Goal: Task Accomplishment & Management: Manage account settings

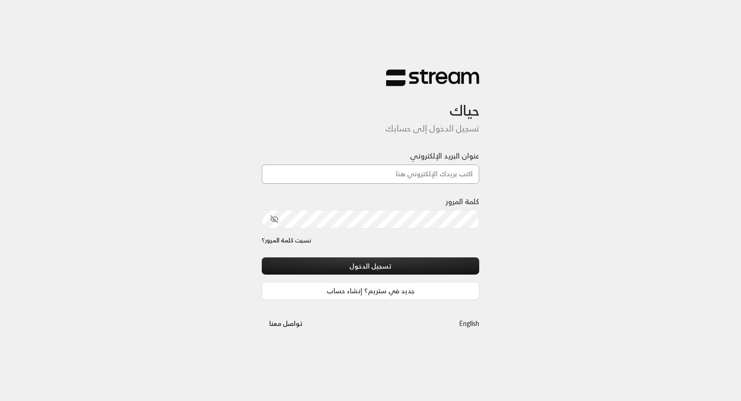
click at [419, 179] on input "عنوان البريد الإلكتروني" at bounding box center [371, 173] width 218 height 19
paste input "[EMAIL_ADDRESS][DOMAIN_NAME]"
type input "[EMAIL_ADDRESS][DOMAIN_NAME]"
click at [280, 218] on button "toggle password visibility" at bounding box center [275, 219] width 16 height 16
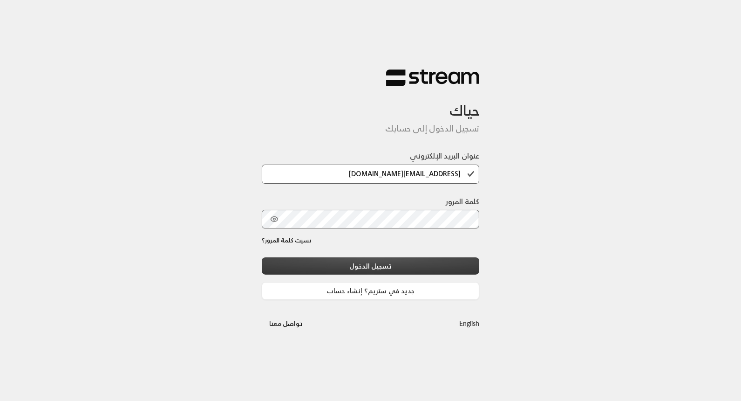
click at [345, 266] on button "تسجيل الدخول" at bounding box center [371, 265] width 218 height 17
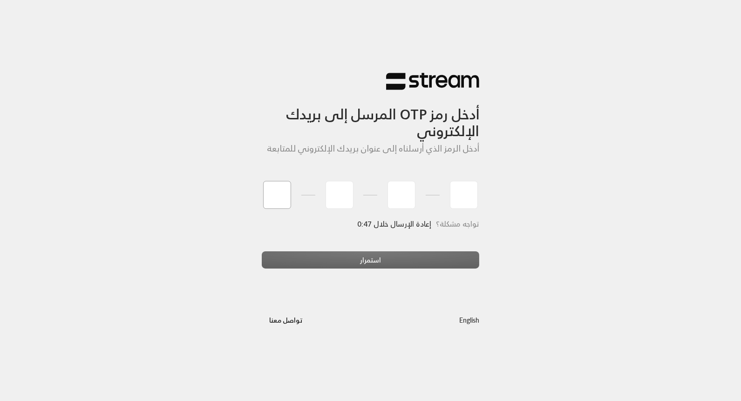
type input "9"
type input "6"
type input "4"
type input "0"
